Goal: Find specific page/section

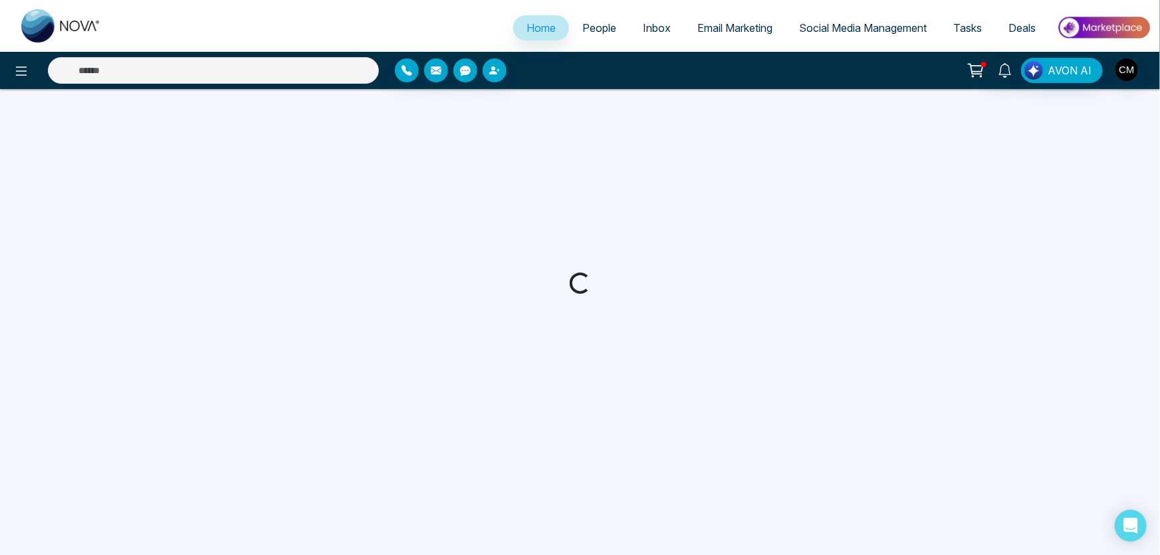
select select "*"
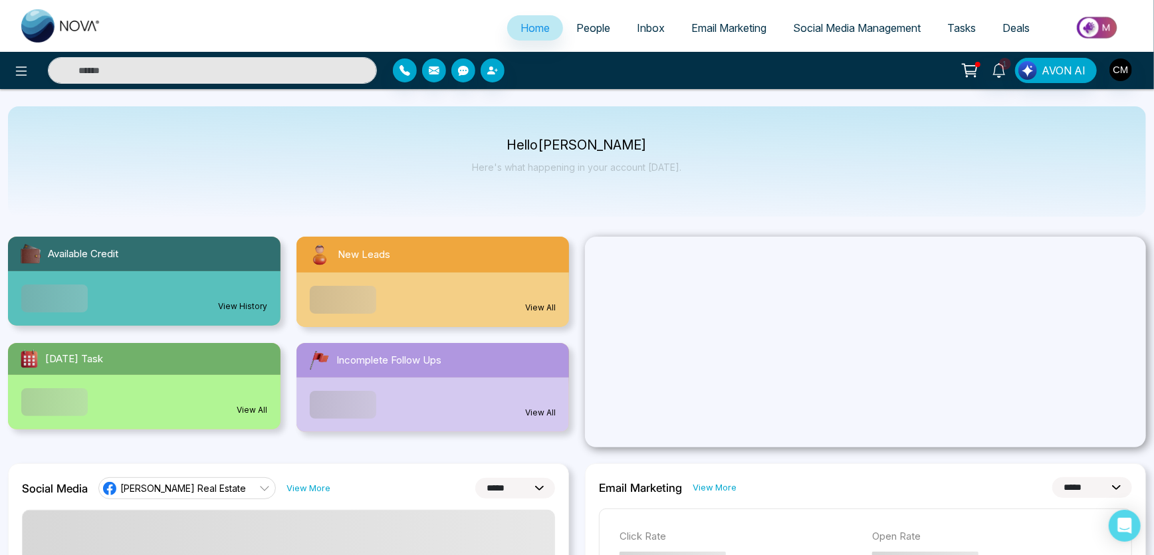
click at [586, 38] on link "People" at bounding box center [593, 27] width 60 height 25
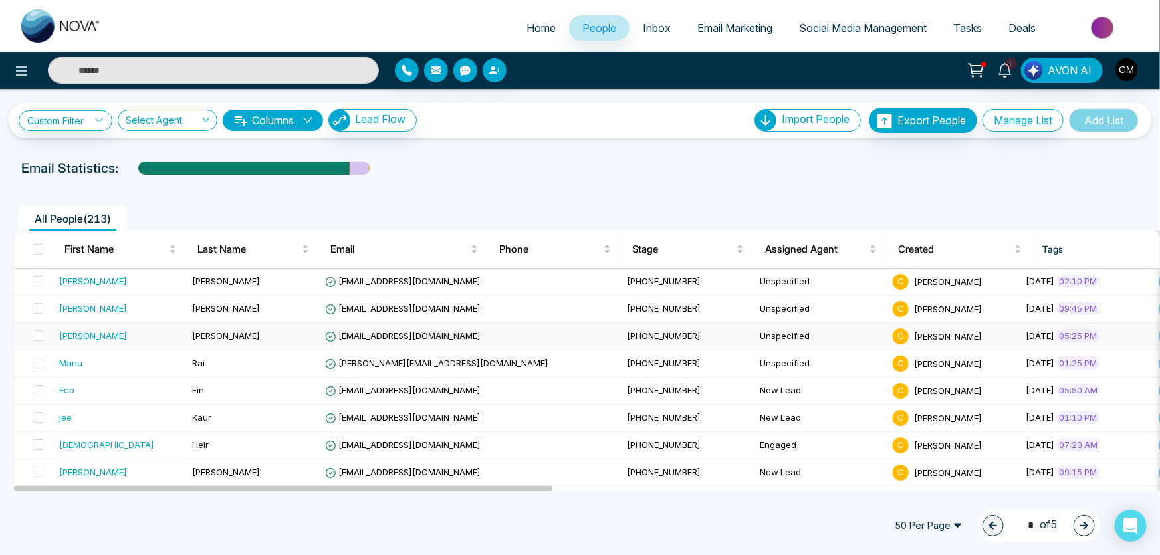
click at [179, 332] on div "[PERSON_NAME]" at bounding box center [120, 335] width 122 height 13
